Goal: Task Accomplishment & Management: Complete application form

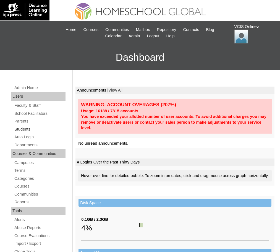
click at [22, 128] on link "Students" at bounding box center [40, 129] width 52 height 7
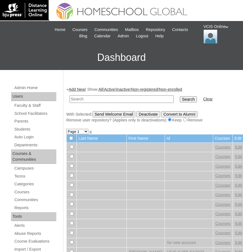
click at [77, 100] on input "text" at bounding box center [122, 98] width 104 height 7
paste input "VCIS025-8B-SA2025"
type input "VCIS025-8B-SA2025"
click at [180, 99] on input "Search" at bounding box center [188, 99] width 17 height 6
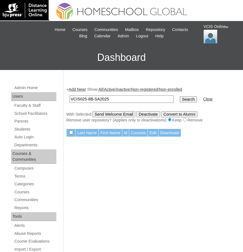
click at [78, 90] on link "Add New" at bounding box center [77, 89] width 16 height 4
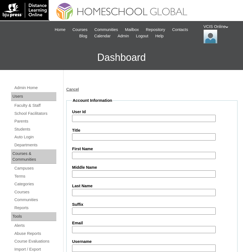
click at [83, 117] on input "User Id" at bounding box center [144, 118] width 144 height 7
paste input "VCIS025-8B-SA2025"
type input "VCIS025-8B-SA2025"
click at [82, 159] on input "First Name" at bounding box center [144, 155] width 144 height 7
type input "Sophia Yvonne"
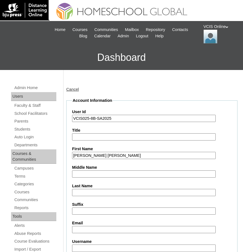
click at [86, 195] on input "Last Name" at bounding box center [144, 192] width 144 height 7
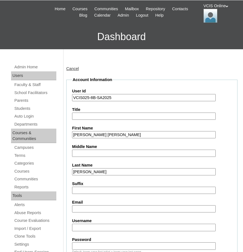
scroll to position [111, 0]
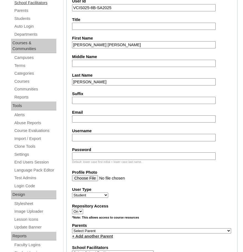
type input "Silva"
click at [100, 119] on input "Email" at bounding box center [144, 118] width 144 height 7
click at [80, 118] on input "Email" at bounding box center [144, 118] width 144 height 7
paste input "sysilva.student@vcis.edu.ph"
type input "sysilva.student@vcis.edu.ph"
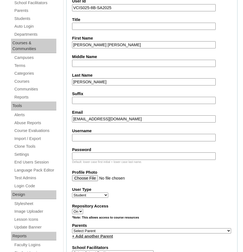
click at [86, 136] on input "Username" at bounding box center [144, 137] width 144 height 7
click at [87, 141] on input "Username" at bounding box center [144, 137] width 144 height 7
click at [85, 136] on input "Username" at bounding box center [144, 137] width 144 height 7
paste input "sophia.silva2025"
type input "sophia.silva2025"
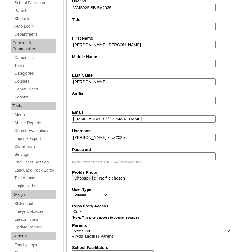
click at [91, 154] on input "Password" at bounding box center [144, 155] width 144 height 7
paste input "VTyCxc"
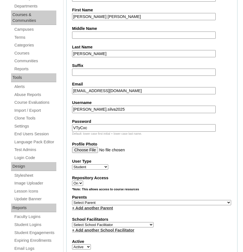
scroll to position [166, 0]
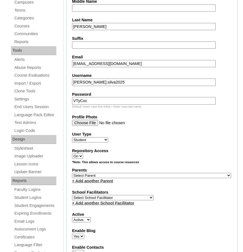
type input "VTyCxc"
click at [83, 174] on select "Select Parent , , , , , , , , , , , , , , , , , , , , , , , , , , , , , , , , ,…" at bounding box center [151, 175] width 159 height 5
select select "43258"
click at [72, 173] on select "Select Parent , , , , , , , , , , , , , , , , , , , , , , , , , , , , , , , , ,…" at bounding box center [151, 175] width 159 height 5
click at [90, 196] on select "Select School Facilitator Norman Añain Ruffa Abadijas Mary Abella Gloryfe Abion…" at bounding box center [113, 197] width 82 height 5
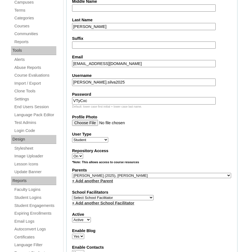
select select "38718"
click at [72, 195] on select "Select School Facilitator Norman Añain Ruffa Abadijas Mary Abella Gloryfe Abion…" at bounding box center [113, 197] width 82 height 5
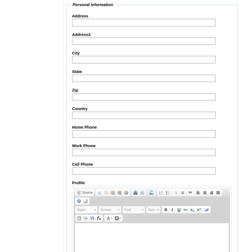
scroll to position [630, 0]
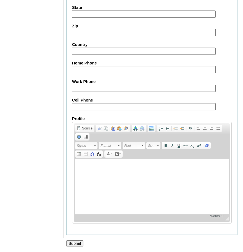
click at [91, 106] on input "Cell Phone" at bounding box center [144, 106] width 144 height 7
paste input "63-9171241203"
type input "63-9171241203"
click at [74, 242] on input "Submit" at bounding box center [74, 243] width 17 height 6
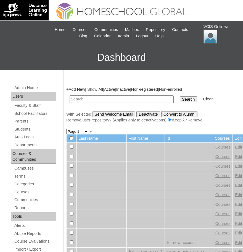
click at [81, 99] on input "text" at bounding box center [122, 98] width 104 height 7
paste input "VCIS025-8B-SA2025"
type input "VCIS025-8B-SA2025"
click at [180, 99] on input "Search" at bounding box center [188, 99] width 17 height 6
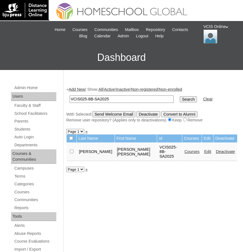
click at [185, 149] on link "Courses" at bounding box center [192, 151] width 15 height 4
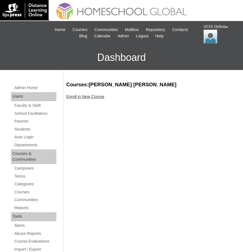
click at [81, 96] on link "Enroll in New Course" at bounding box center [85, 96] width 38 height 4
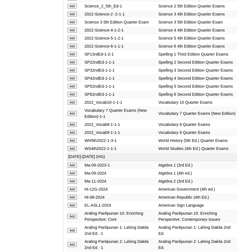
scroll to position [1243, 0]
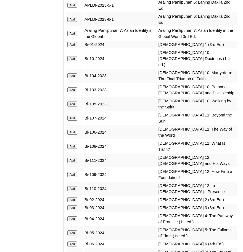
scroll to position [1492, 0]
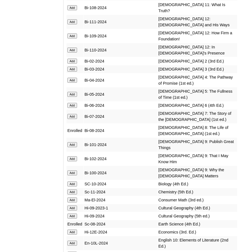
scroll to position [1630, 0]
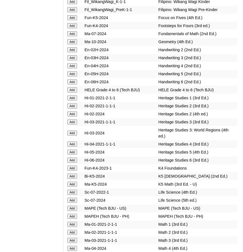
scroll to position [2183, 0]
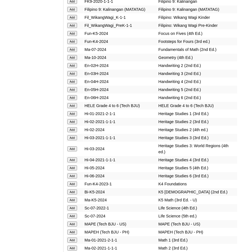
scroll to position [2210, 0]
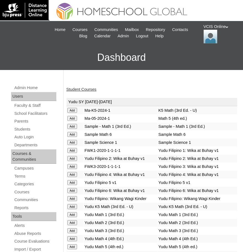
click at [80, 91] on link "Student Courses" at bounding box center [81, 89] width 30 height 4
